Goal: Information Seeking & Learning: Compare options

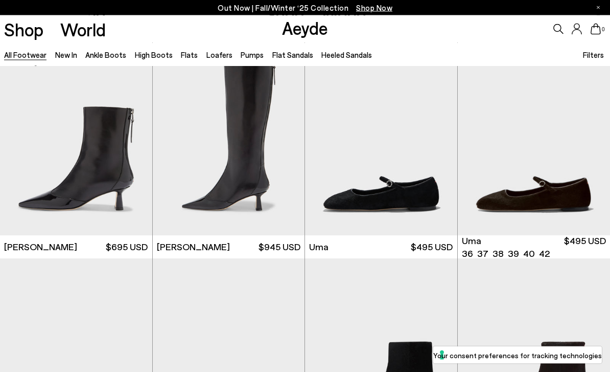
scroll to position [2166, 0]
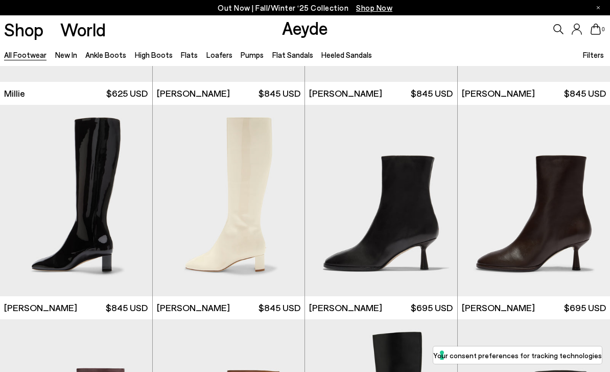
scroll to position [3940, 0]
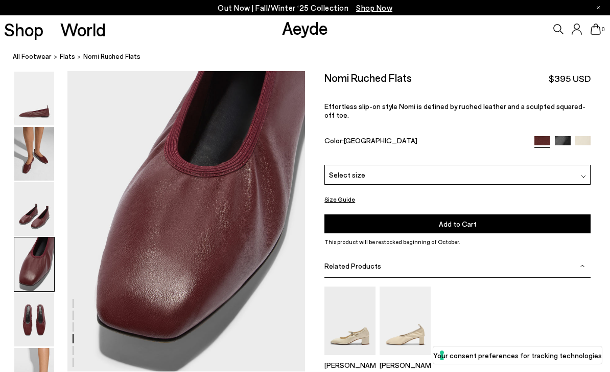
click at [36, 170] on img at bounding box center [34, 154] width 40 height 54
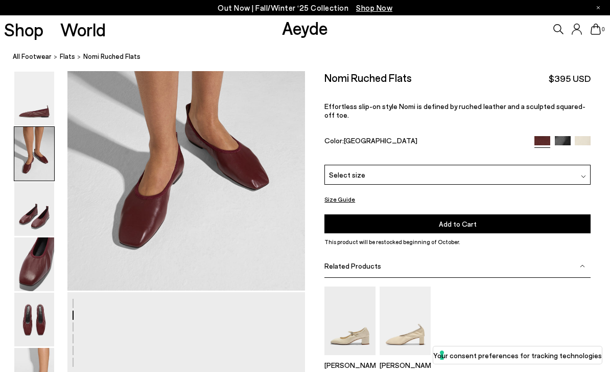
scroll to position [319, 0]
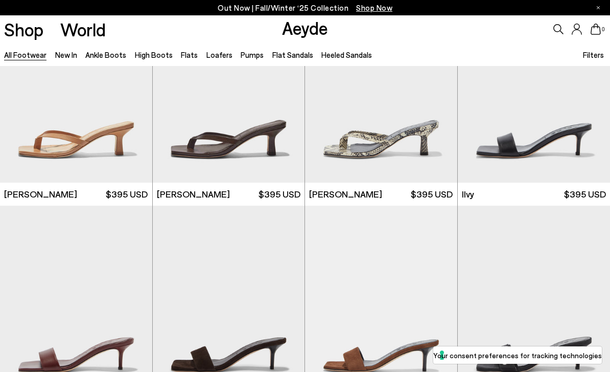
scroll to position [15311, 0]
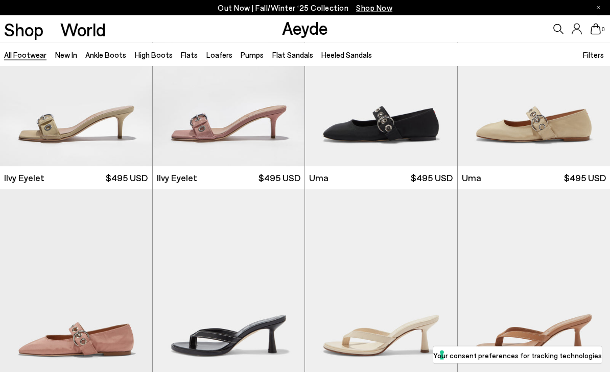
scroll to position [15751, 0]
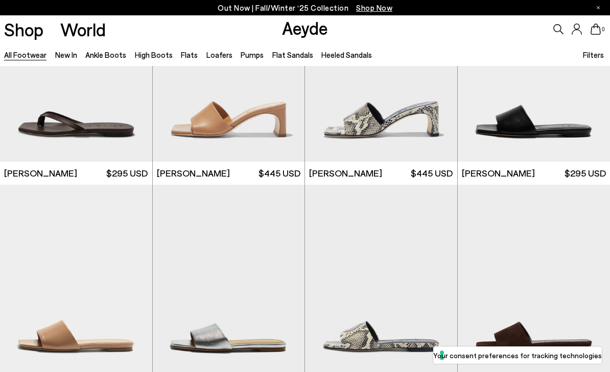
scroll to position [17225, 0]
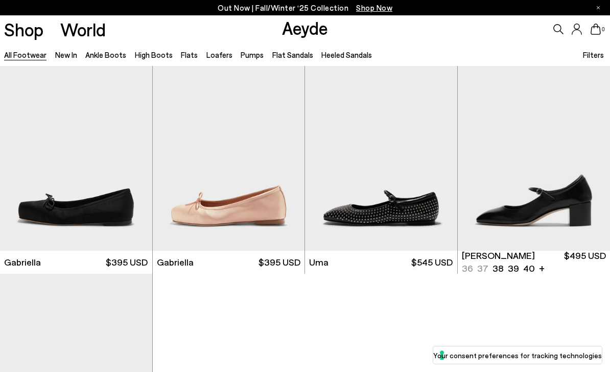
scroll to position [19296, 0]
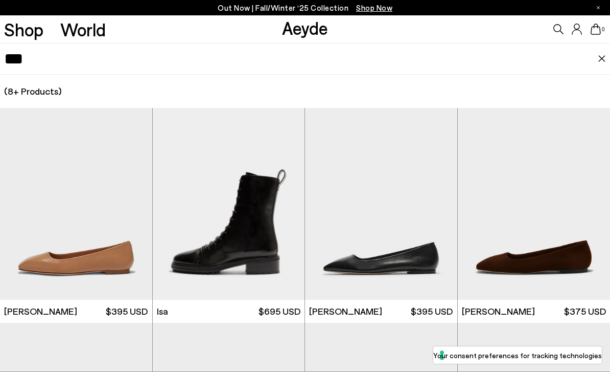
type input "***"
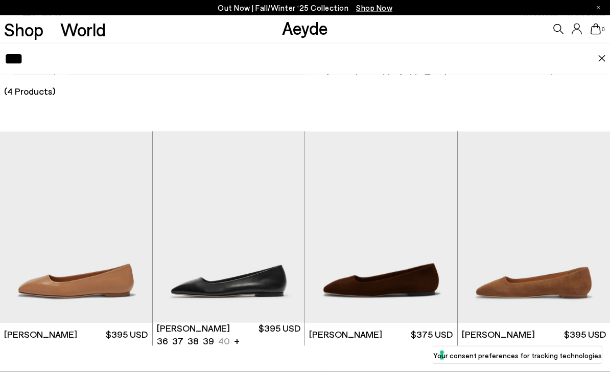
scroll to position [71, 0]
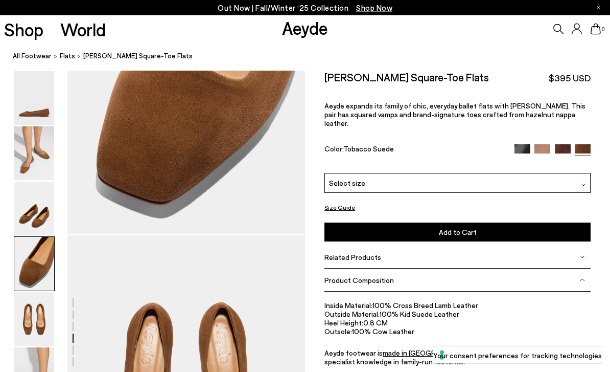
scroll to position [1090, 0]
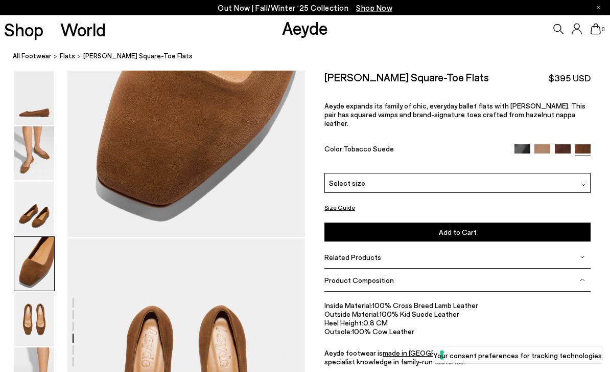
click at [543, 145] on img at bounding box center [543, 153] width 16 height 16
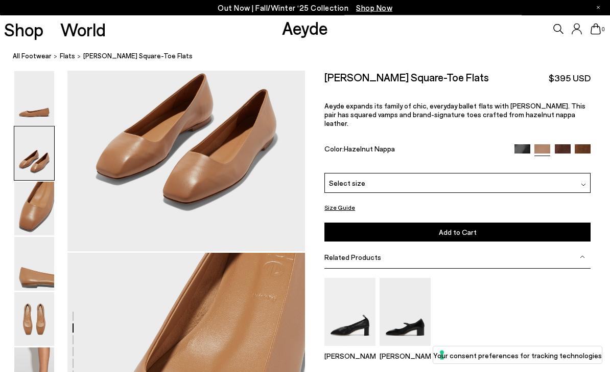
scroll to position [440, 0]
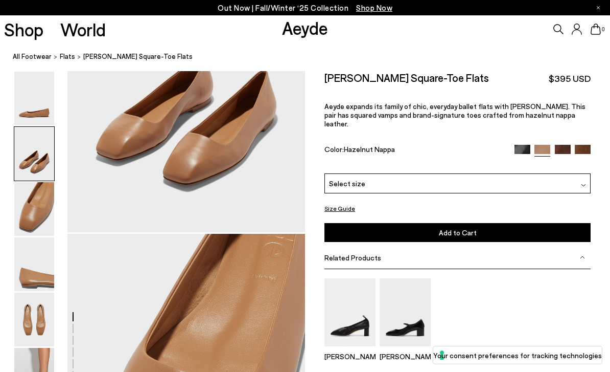
scroll to position [460, 0]
